Goal: Navigation & Orientation: Find specific page/section

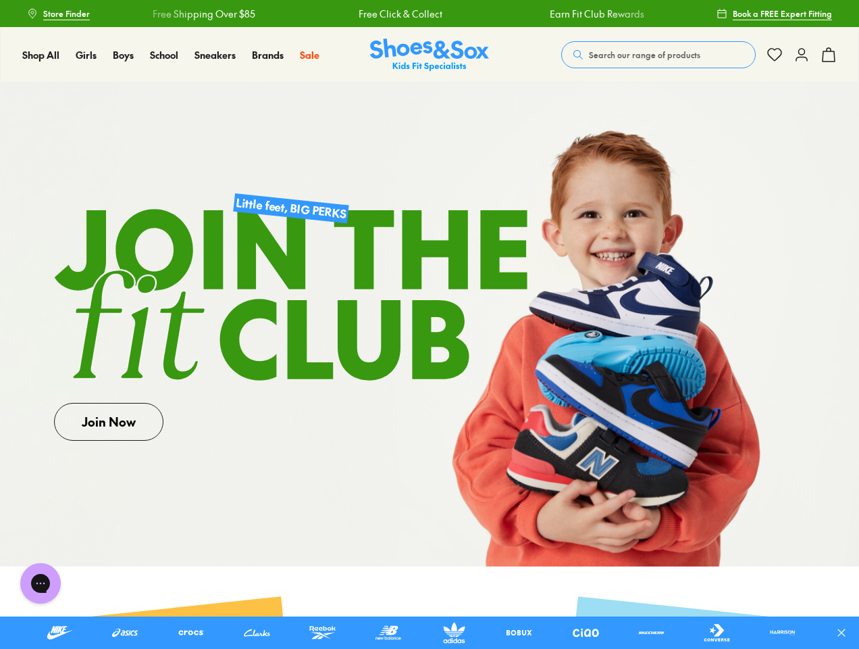
click at [847, 632] on icon at bounding box center [842, 633] width 14 height 14
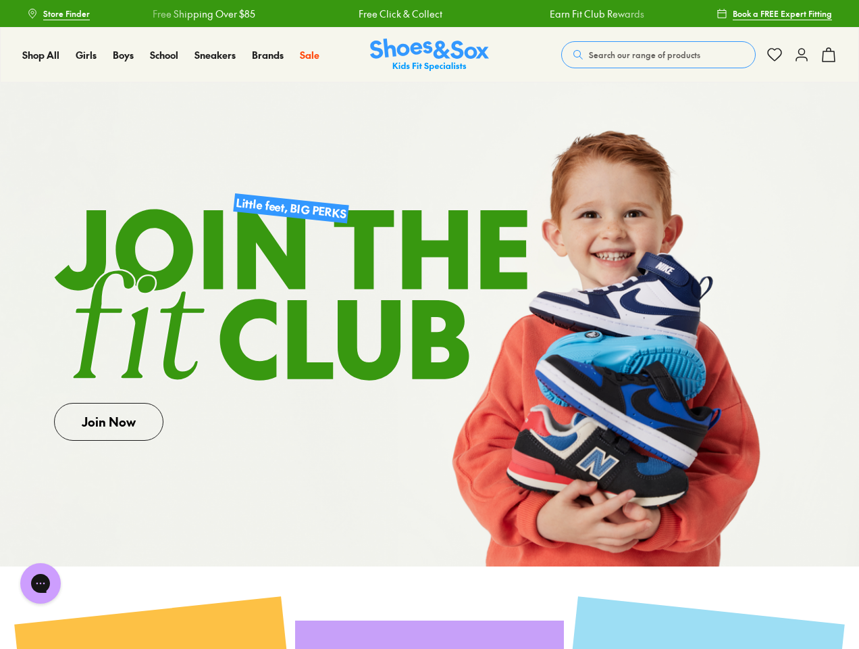
click at [659, 55] on span "Search our range of products" at bounding box center [644, 55] width 111 height 12
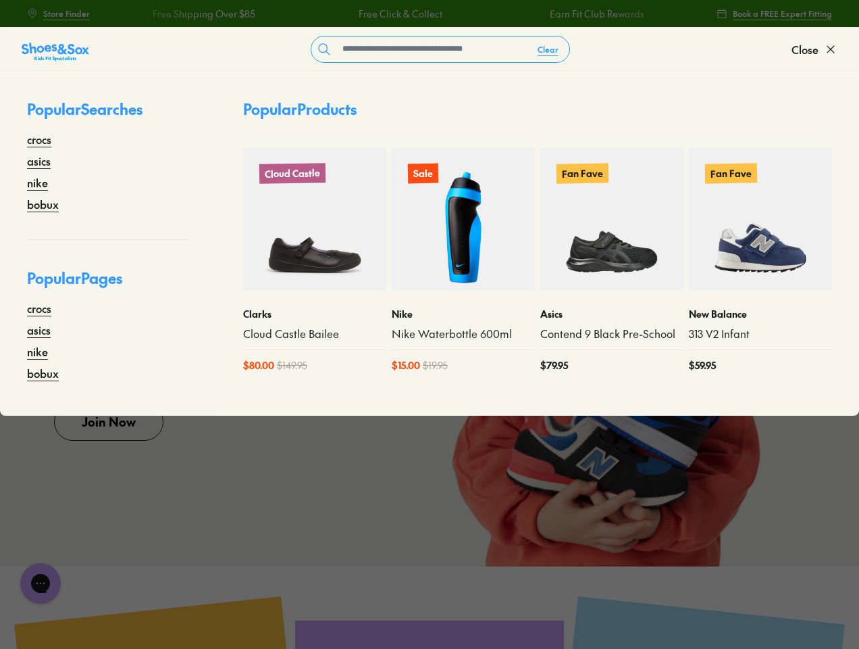
click at [549, 49] on button "Clear" at bounding box center [548, 49] width 43 height 24
click at [815, 49] on span "Close" at bounding box center [805, 49] width 27 height 16
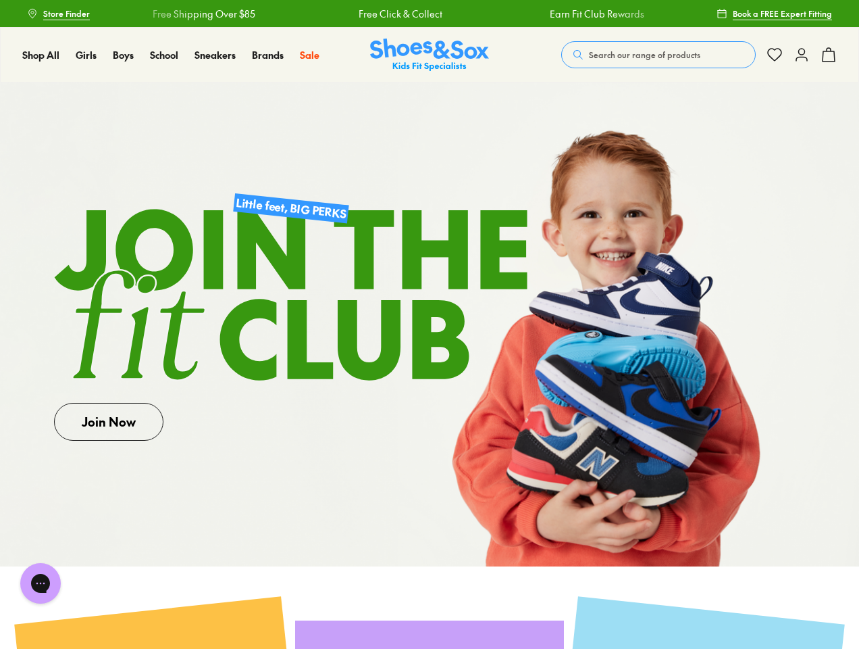
click at [829, 55] on icon at bounding box center [829, 55] width 16 height 16
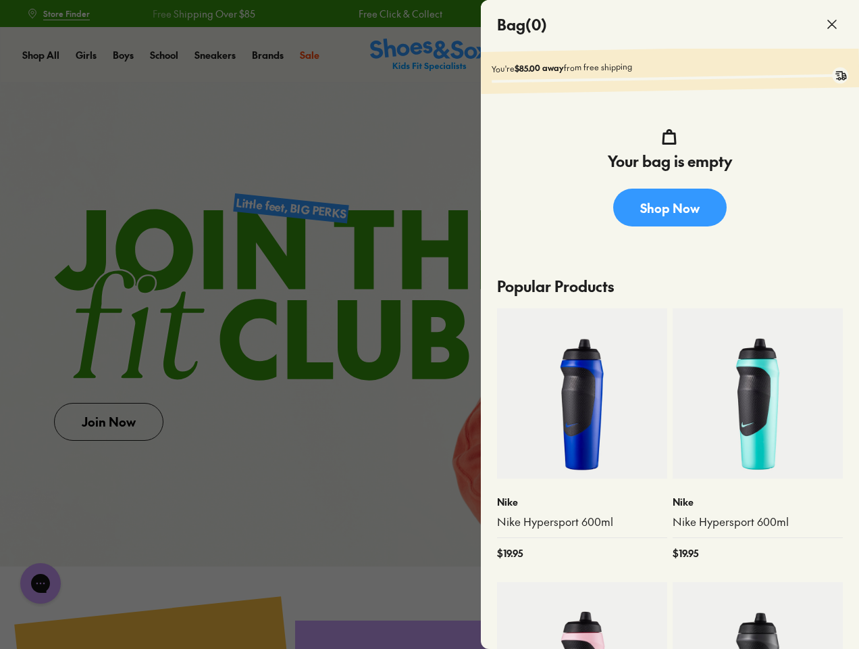
click at [41, 583] on div at bounding box center [429, 324] width 859 height 649
